Goal: Task Accomplishment & Management: Complete application form

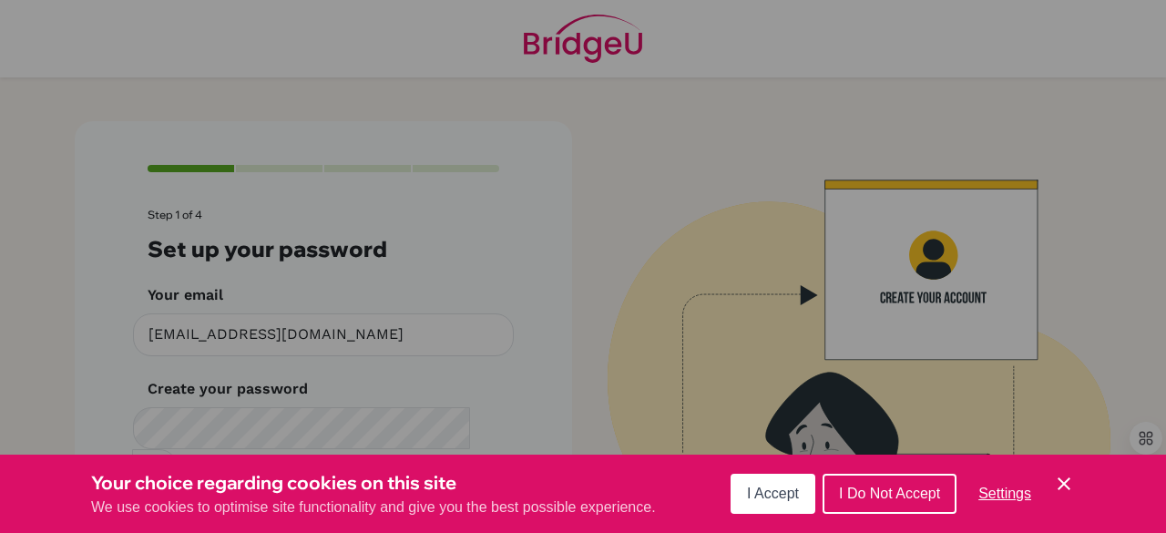
click at [1060, 480] on icon "Save and close" at bounding box center [1063, 483] width 13 height 13
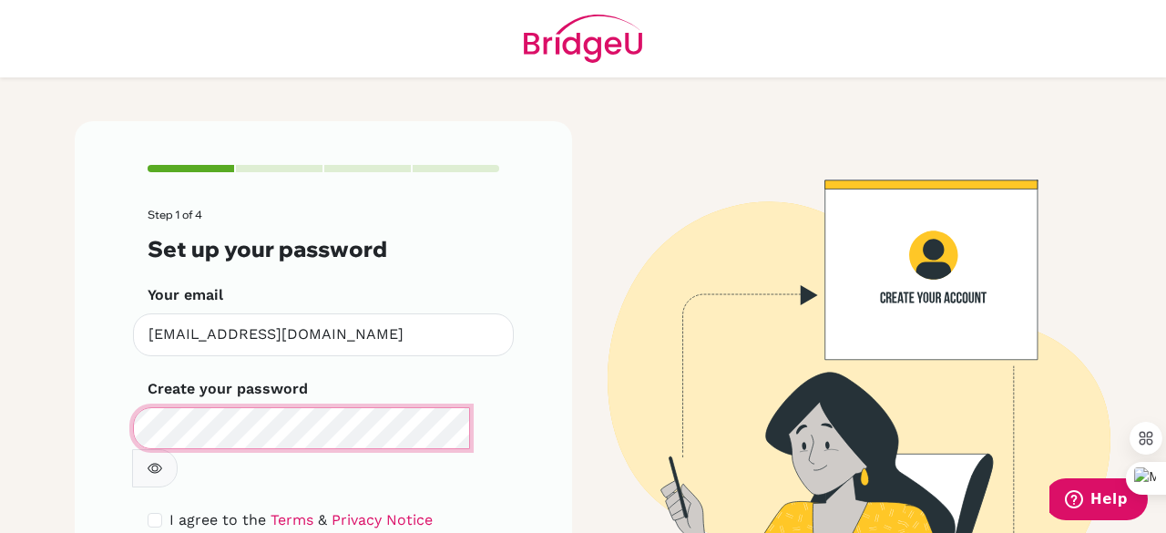
click at [106, 438] on div "Step 1 of 4 Set up your password Your email [EMAIL_ADDRESS][DOMAIN_NAME] Invali…" at bounding box center [323, 391] width 497 height 540
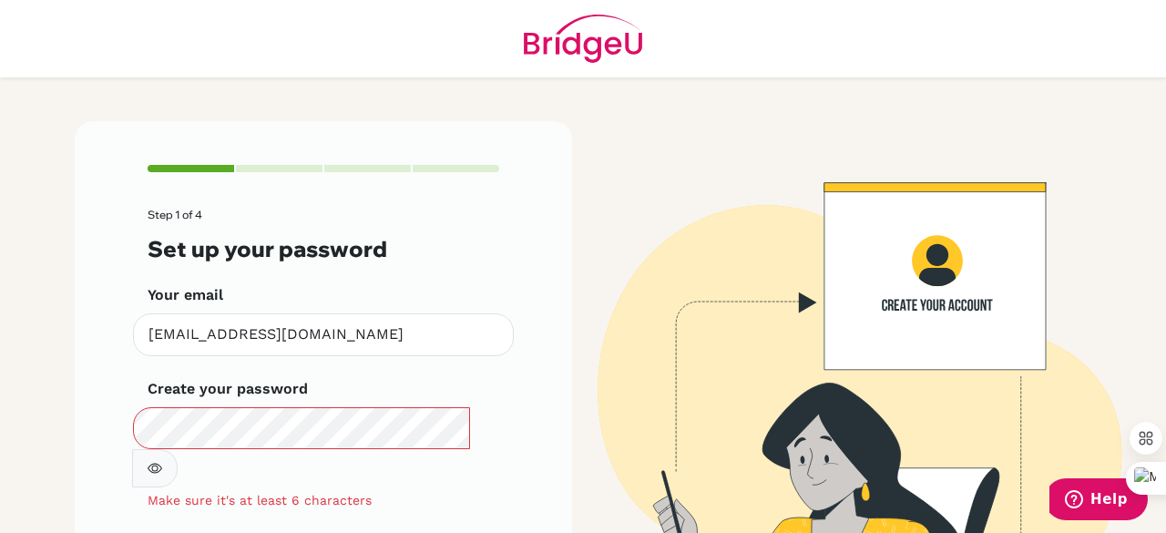
click at [162, 461] on icon "button" at bounding box center [155, 468] width 15 height 15
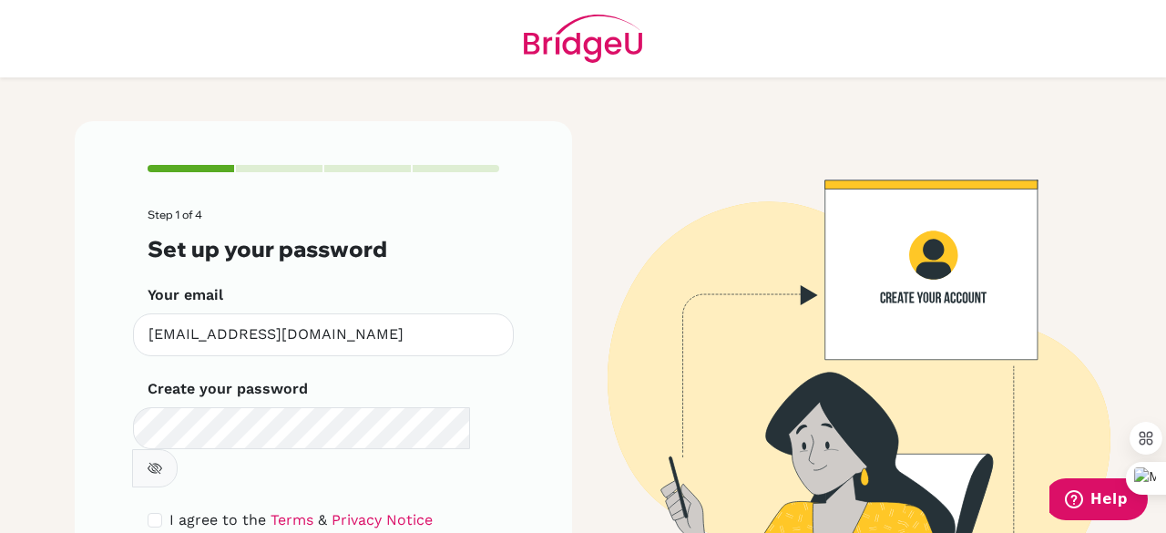
click at [178, 449] on button "button" at bounding box center [155, 468] width 46 height 38
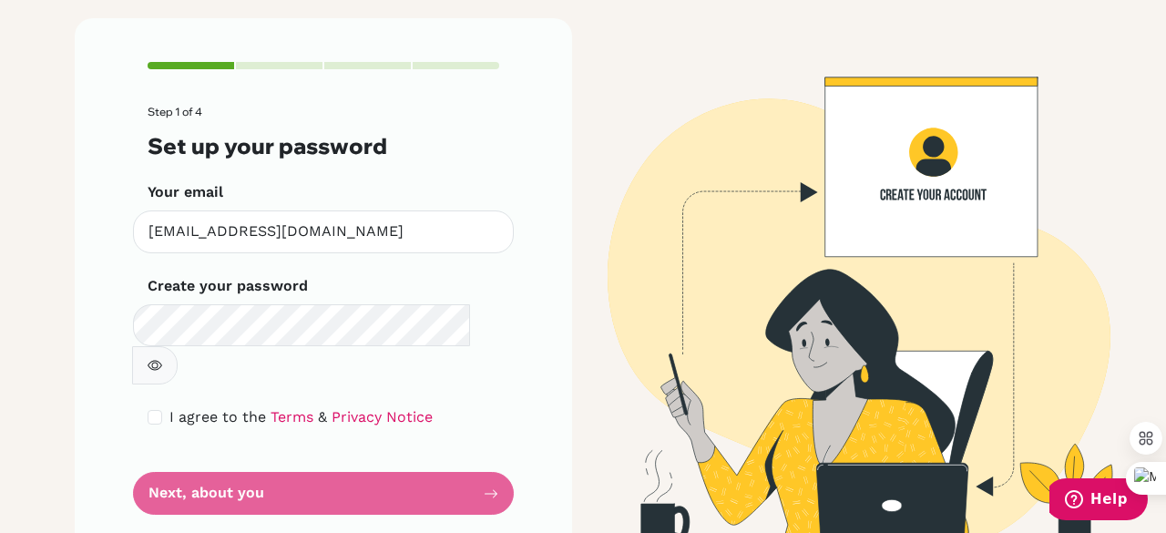
click at [148, 406] on div "I agree to the Terms & Privacy Notice" at bounding box center [324, 417] width 352 height 22
click at [153, 406] on div "I agree to the Terms & Privacy Notice" at bounding box center [324, 417] width 352 height 22
click at [148, 410] on input "checkbox" at bounding box center [155, 417] width 15 height 15
checkbox input "true"
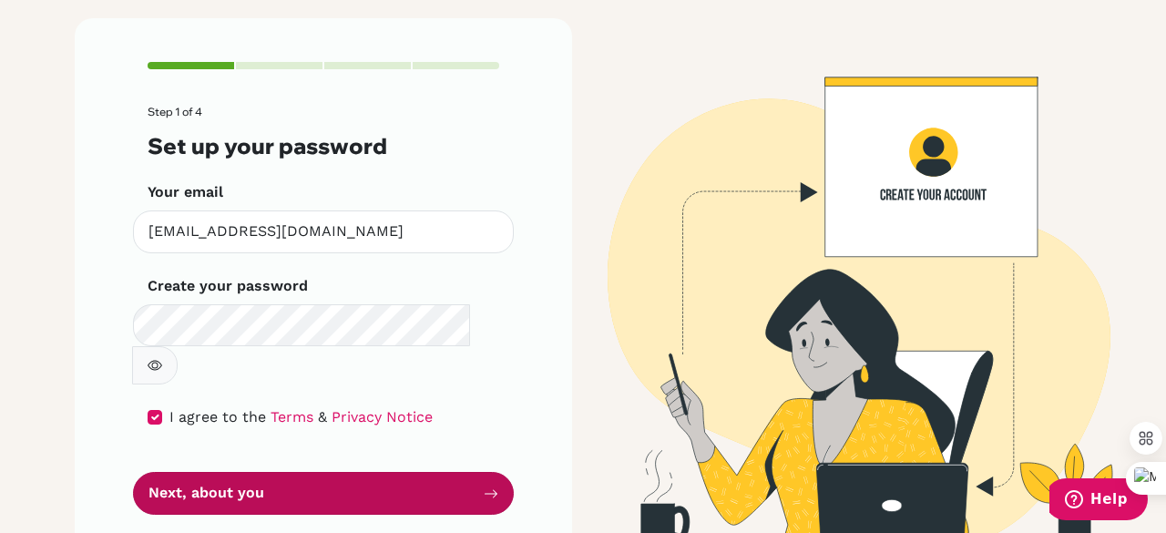
click at [287, 472] on button "Next, about you" at bounding box center [323, 493] width 381 height 43
